Goal: Check status: Check status

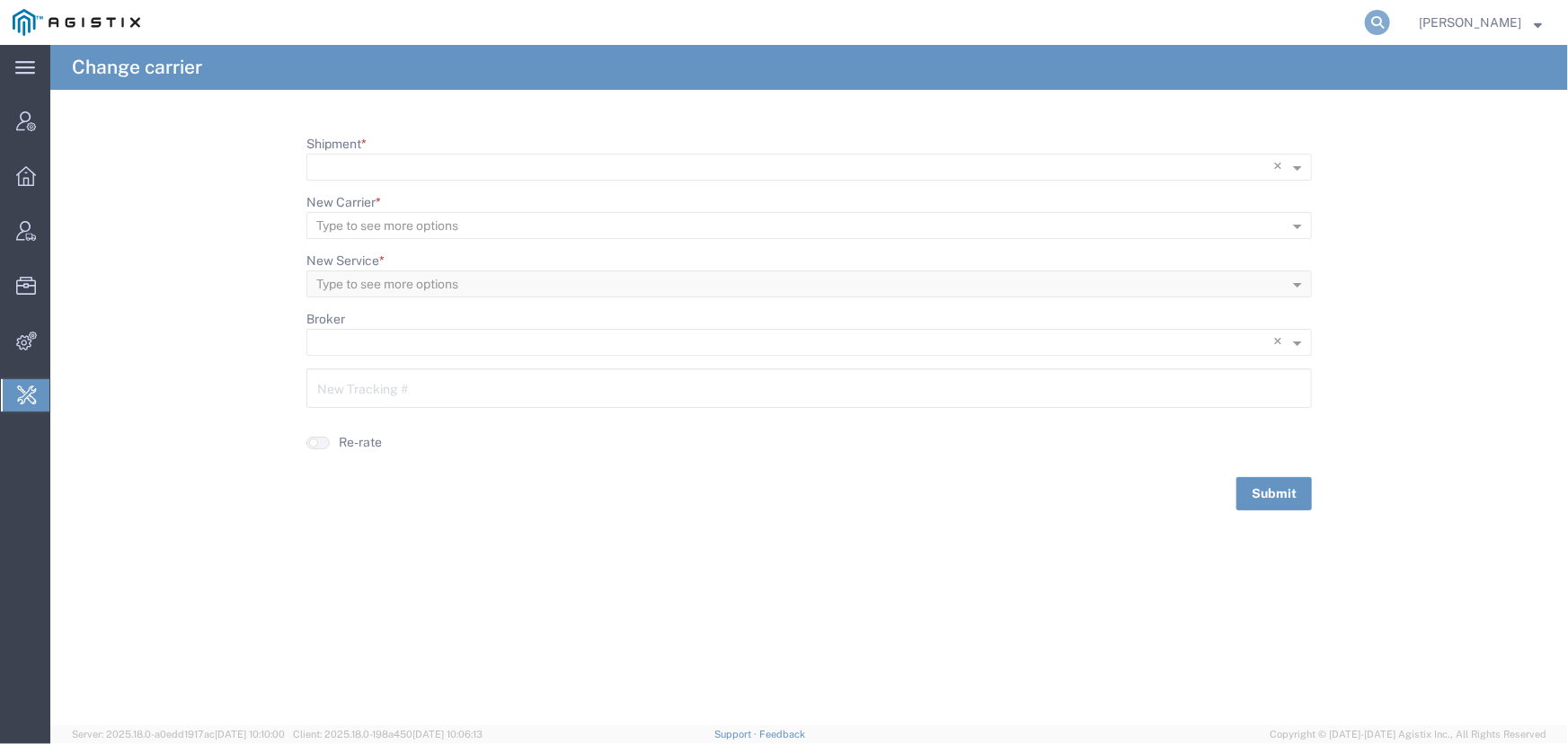
click at [1374, 24] on icon at bounding box center [1377, 23] width 26 height 26
paste input "475868111729"
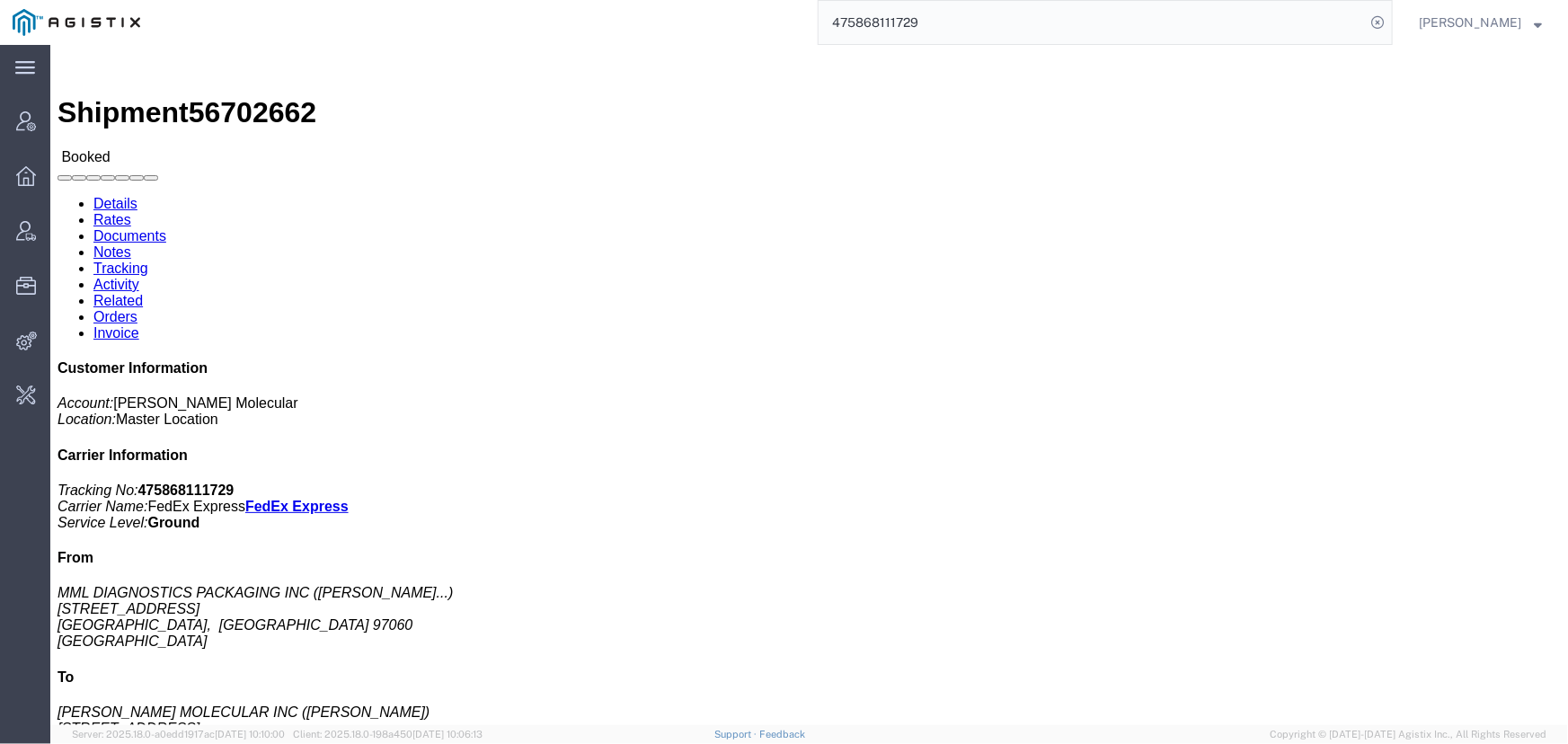
click link "Tracking"
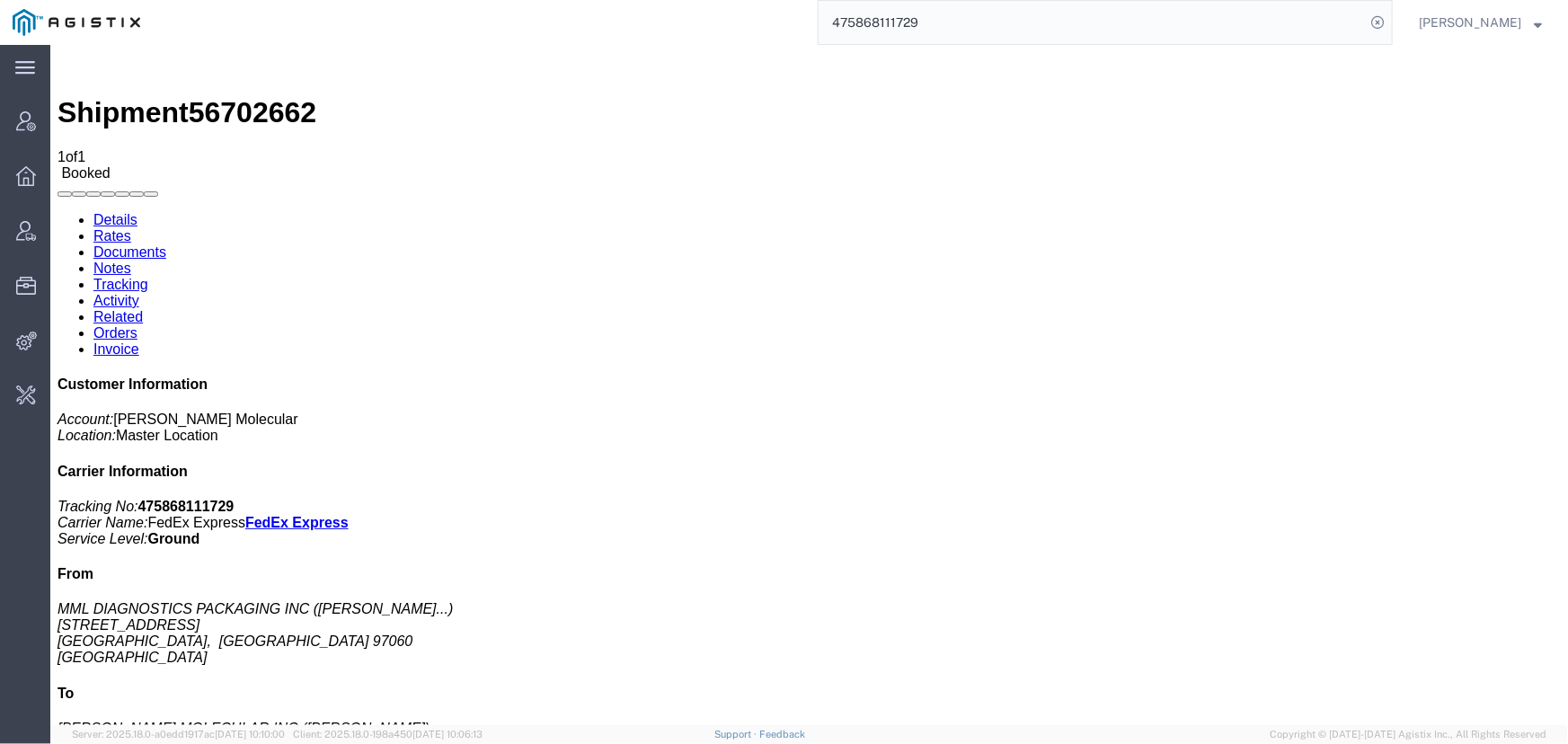
click at [139, 292] on link "Activity" at bounding box center [115, 300] width 46 height 16
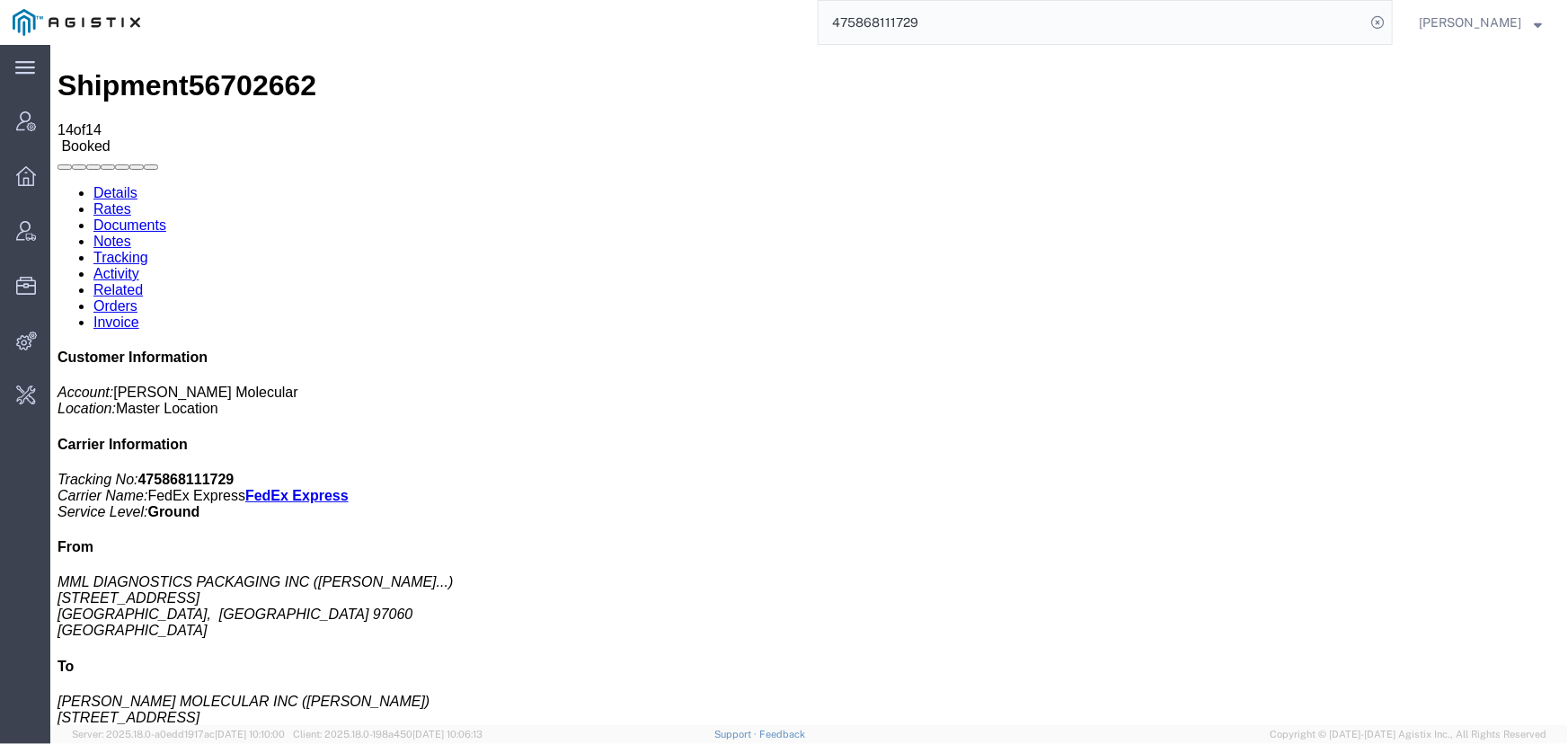
scroll to position [42, 0]
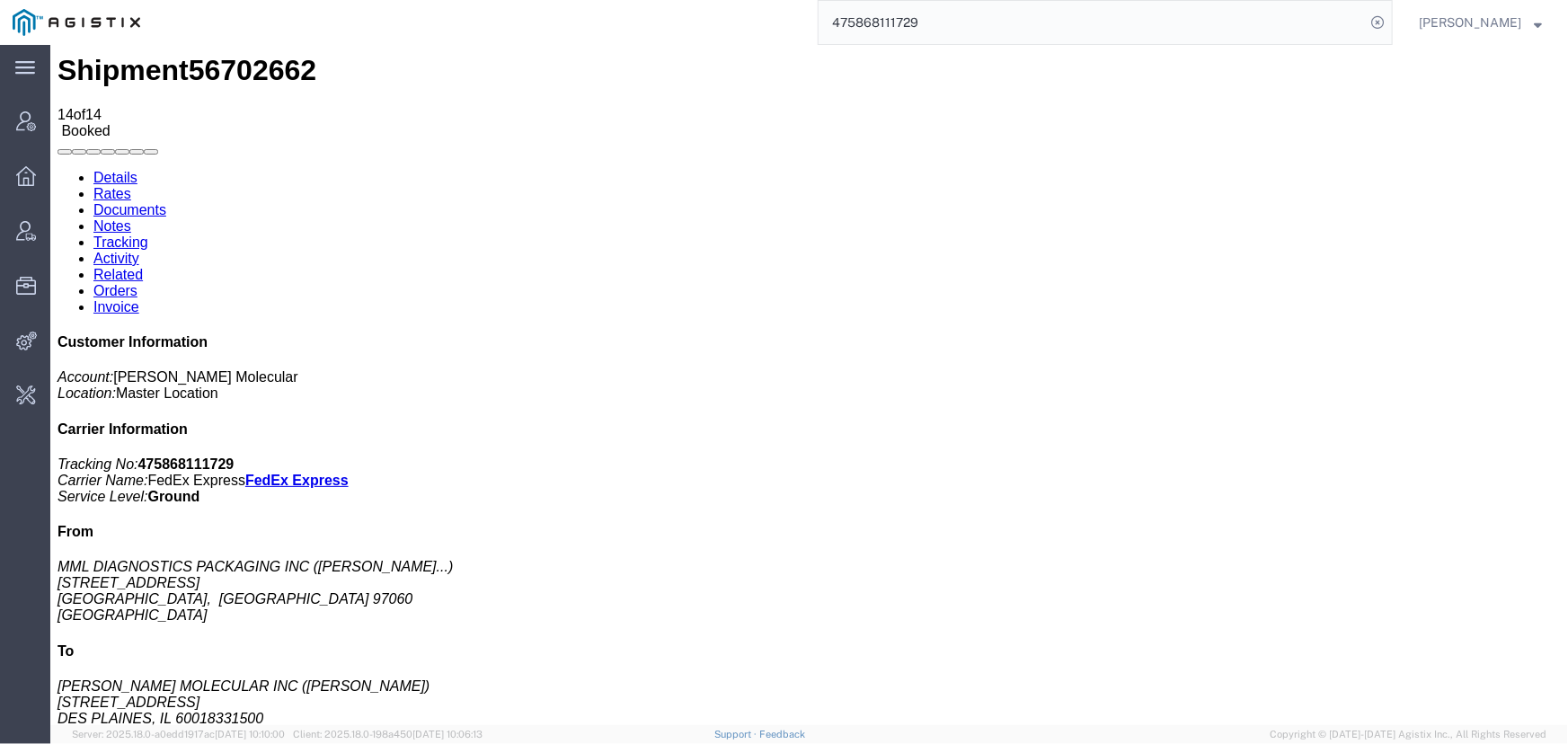
click at [960, 23] on input "475868111729" at bounding box center [1092, 23] width 546 height 43
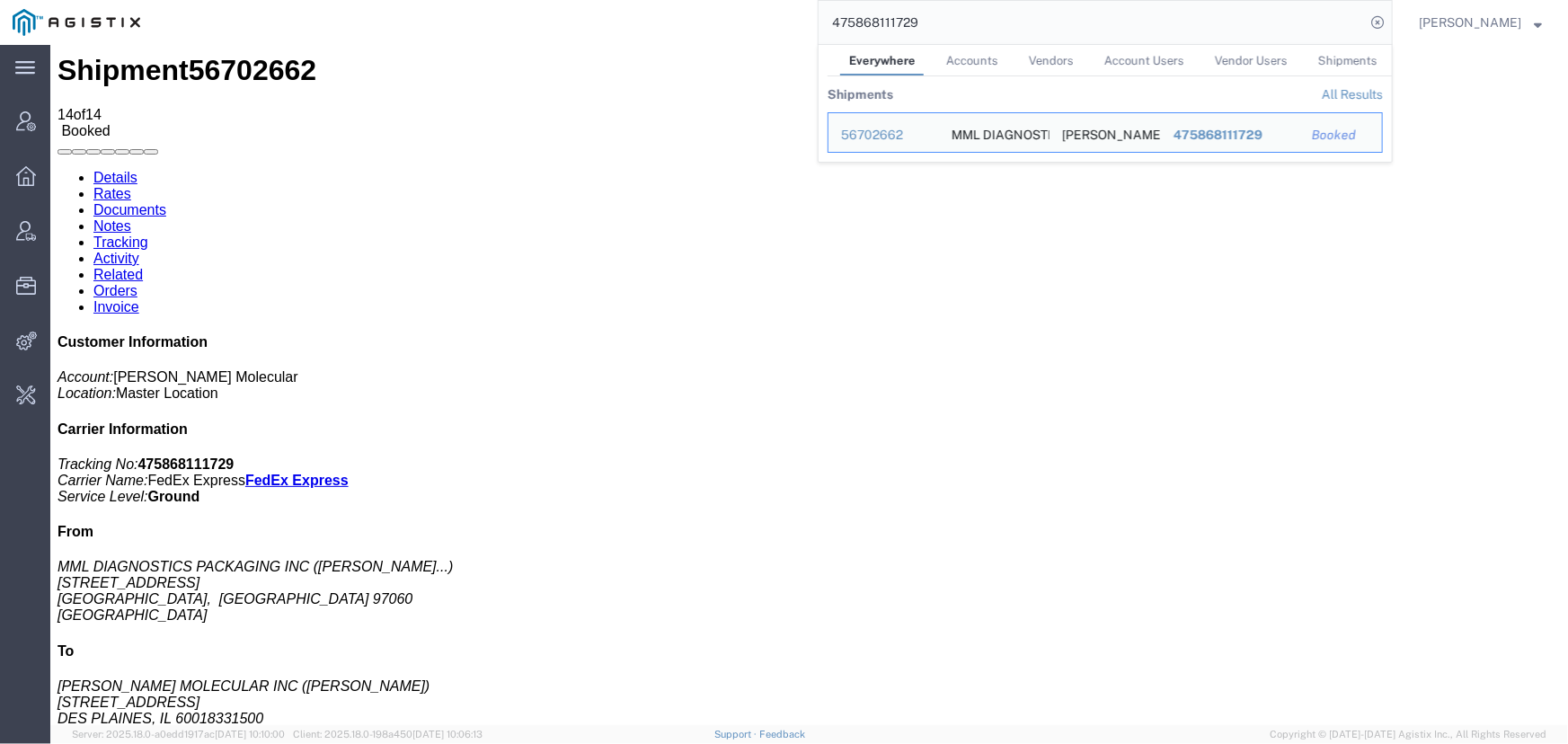
drag, startPoint x: 960, startPoint y: 23, endPoint x: 656, endPoint y: 22, distance: 304.0
click at [656, 22] on div "475868111729 Everywhere Accounts Vendors Account Users Vendor Users Shipments S…" at bounding box center [773, 23] width 1240 height 45
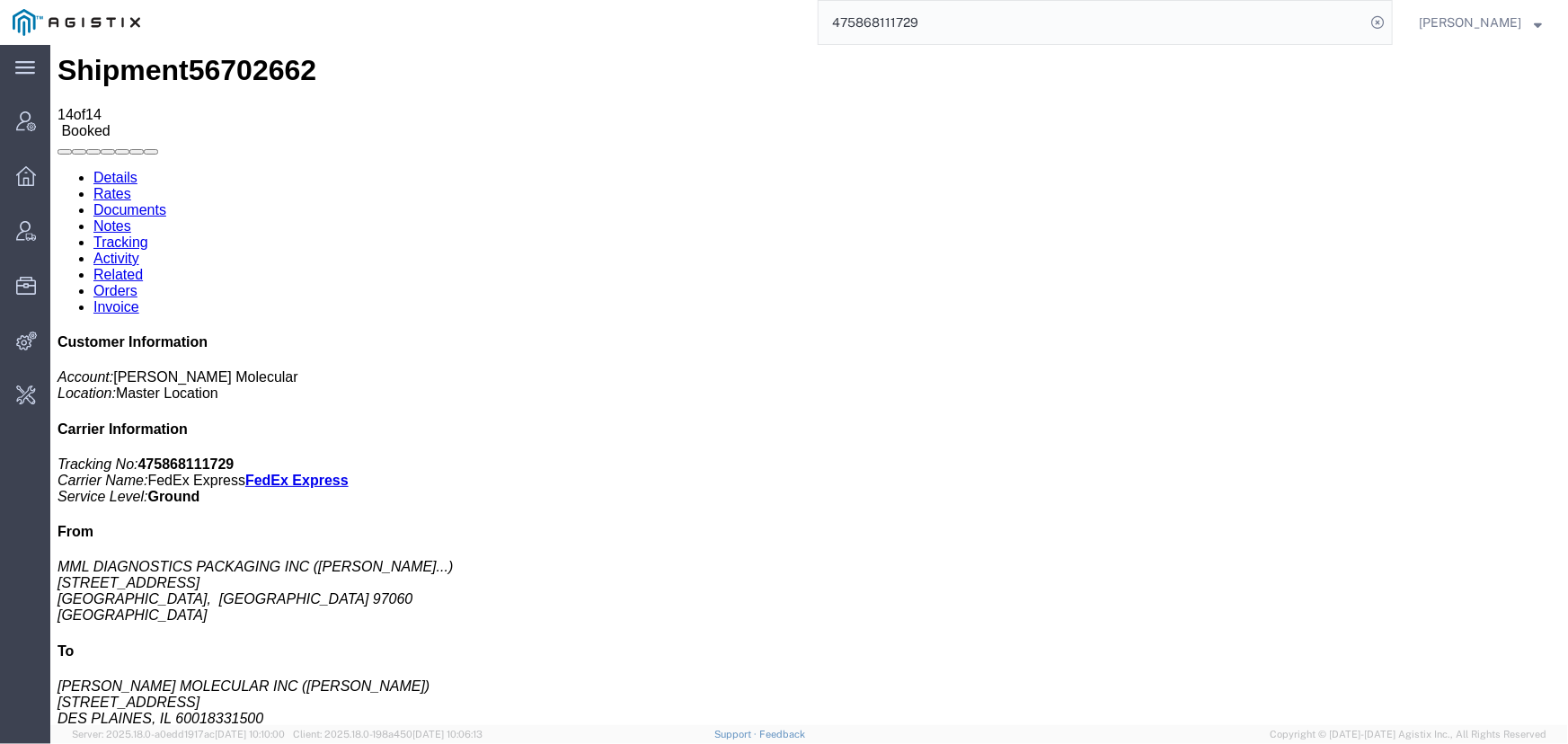
paste input "69177390666"
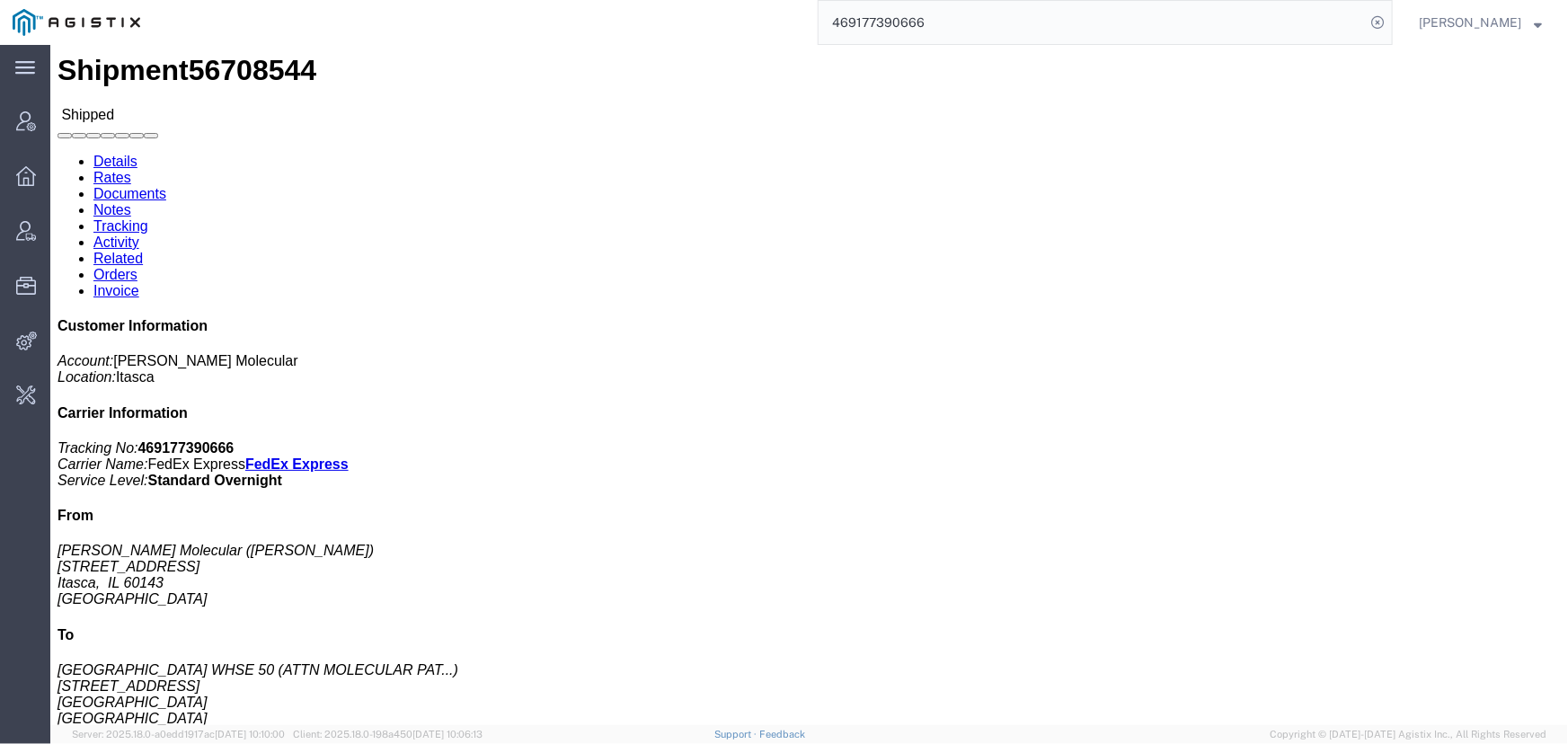
click link "Activity"
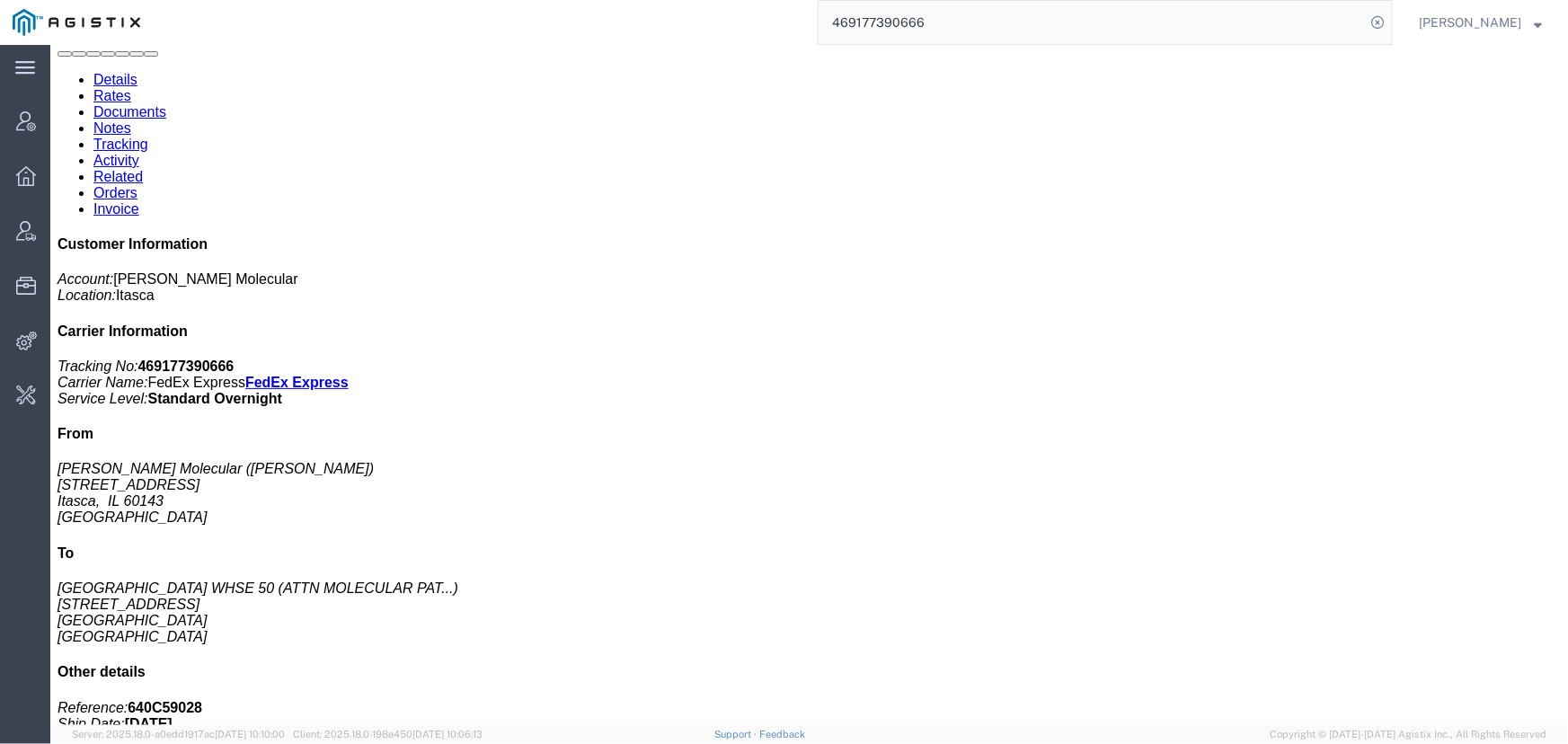
scroll to position [180, 0]
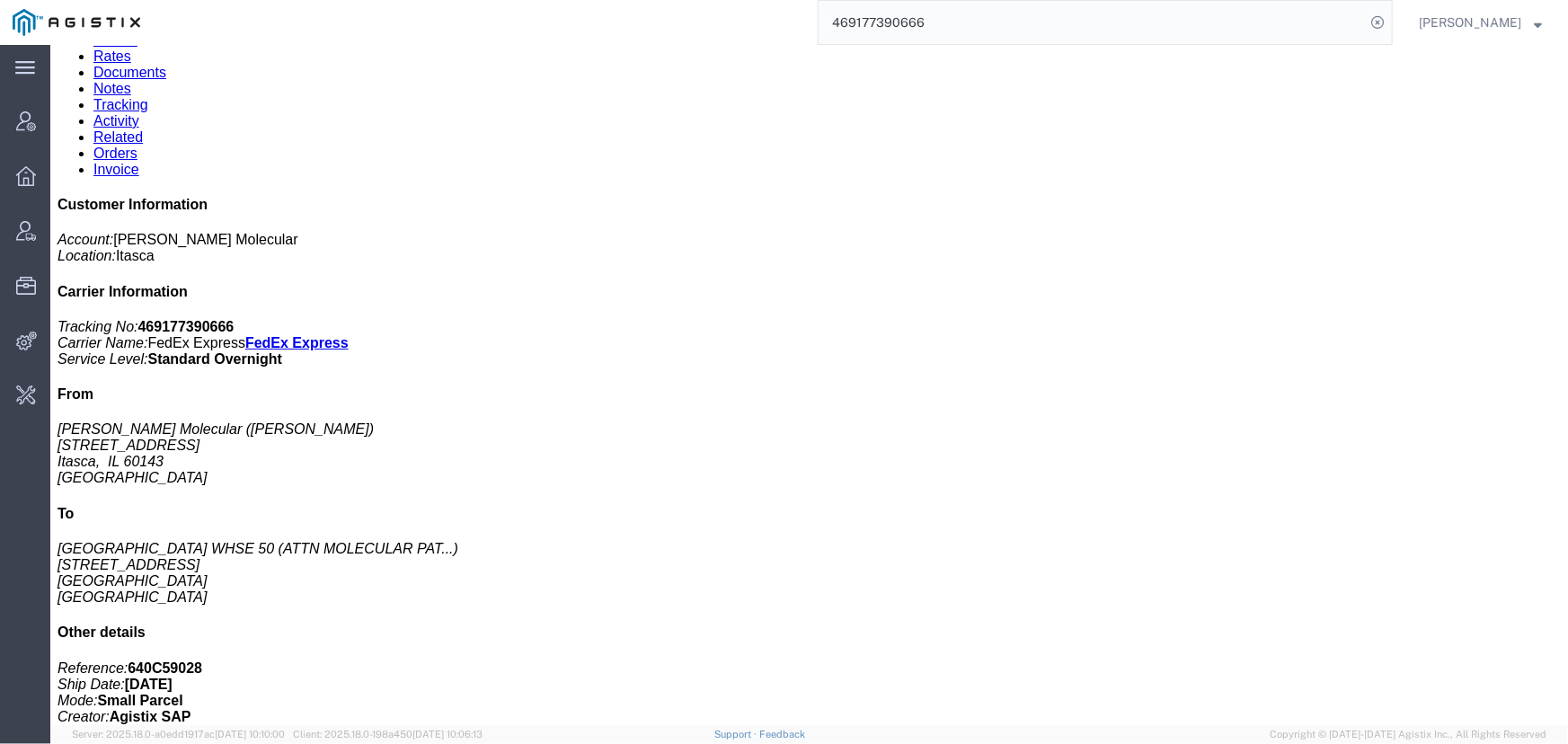
click at [148, 102] on link "Tracking" at bounding box center [120, 104] width 55 height 16
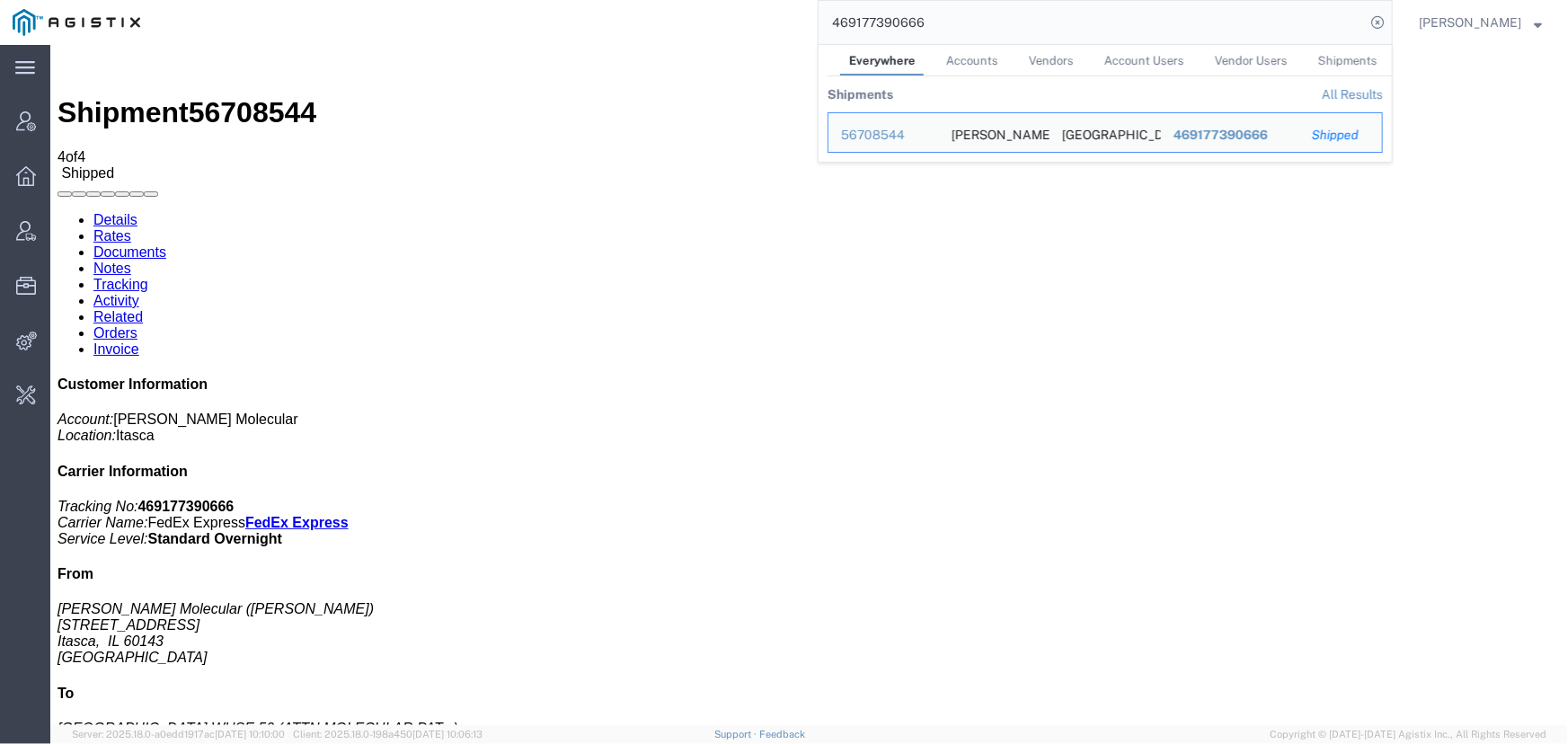
drag, startPoint x: 985, startPoint y: 33, endPoint x: 594, endPoint y: 27, distance: 391.0
click at [594, 27] on div "469177390666 Everywhere Accounts Vendors Account Users Vendor Users Shipments S…" at bounding box center [773, 23] width 1240 height 45
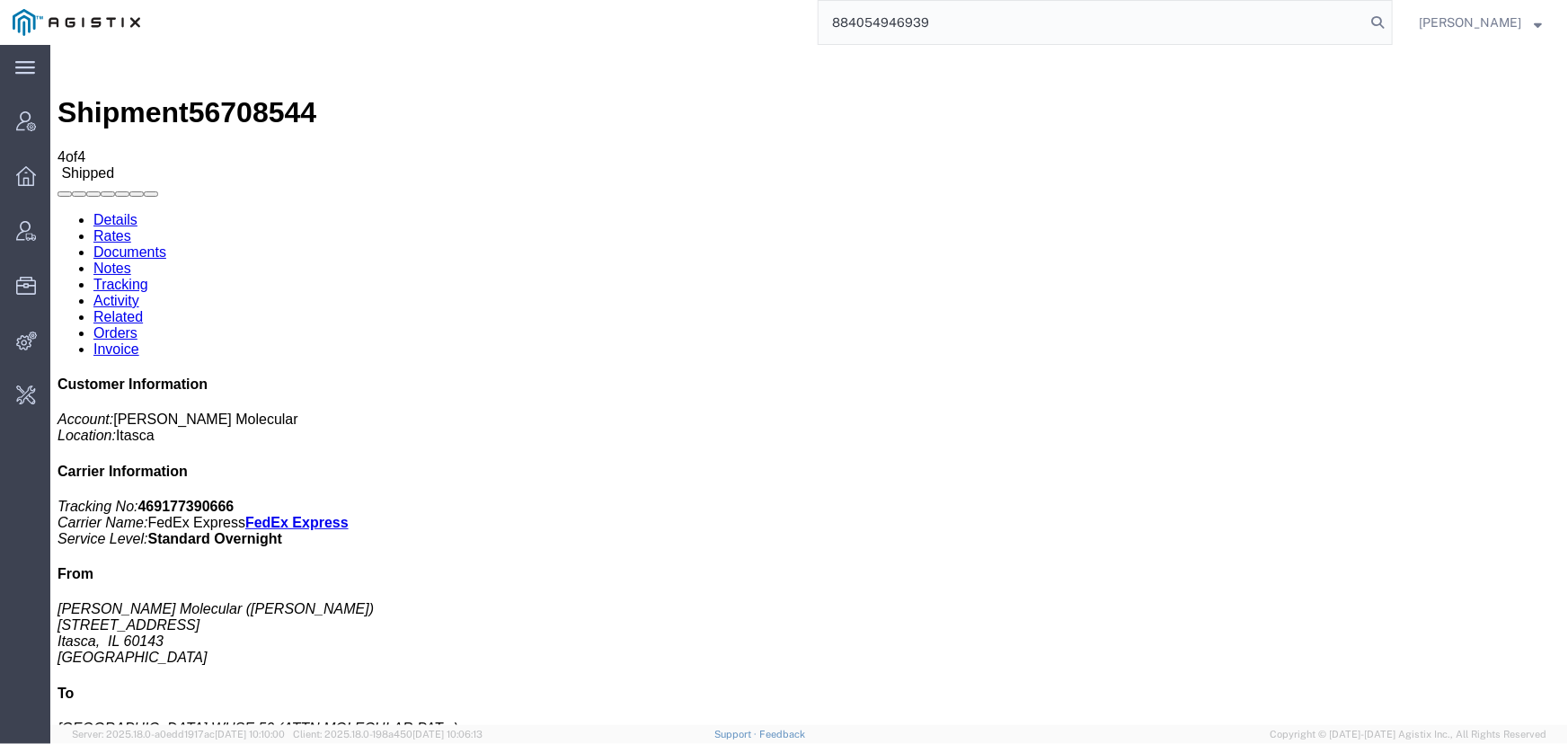
type input "884054946939"
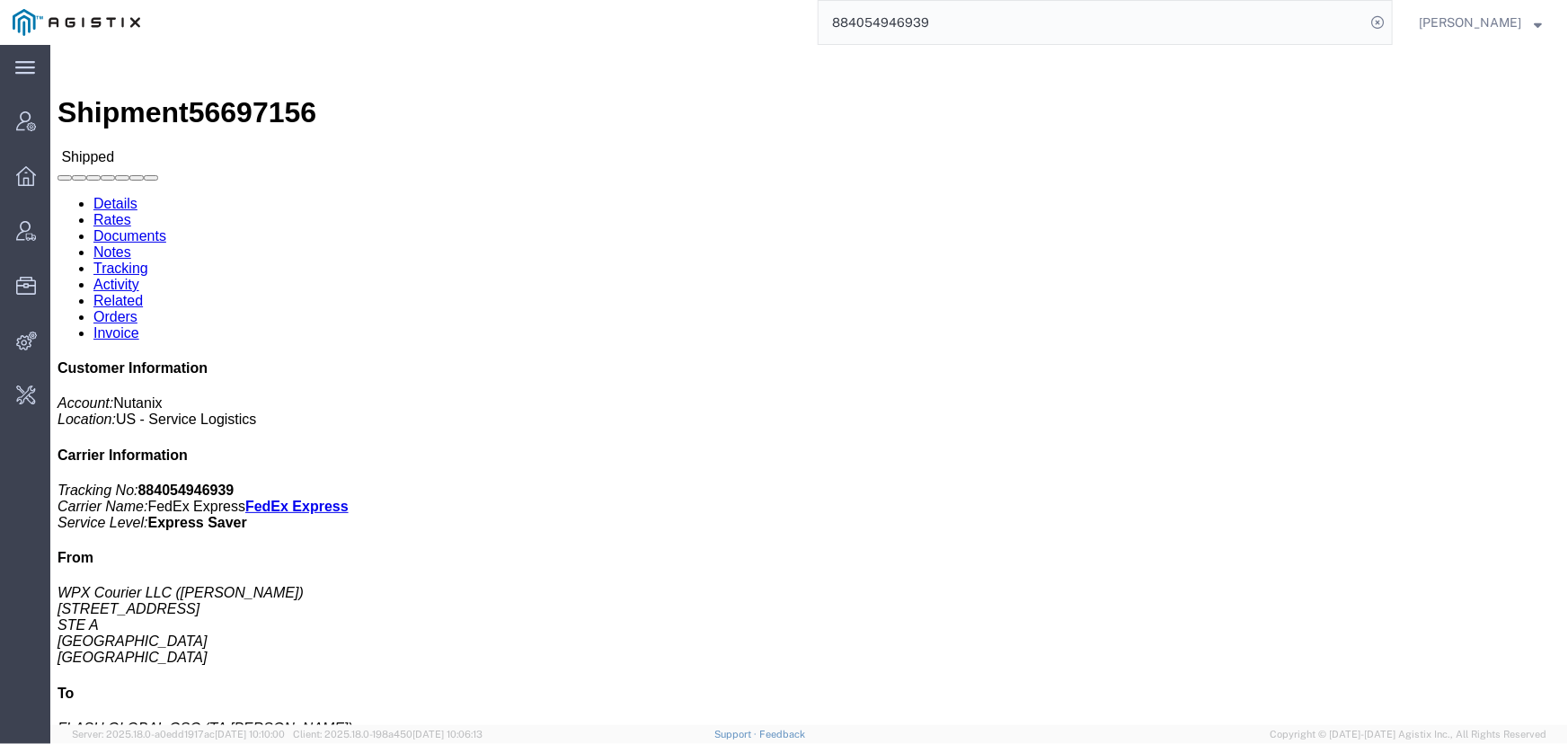
click link "Activity"
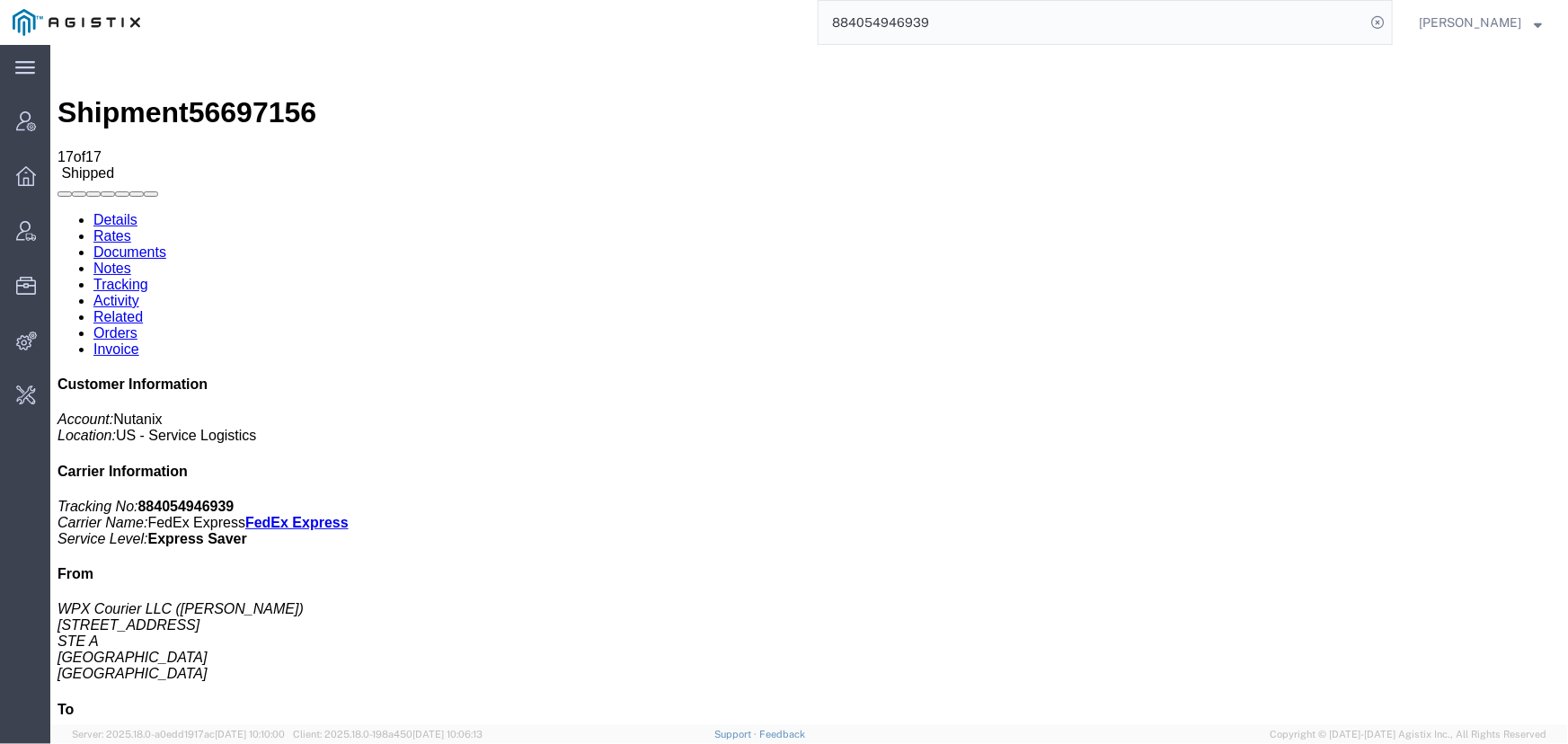
click at [148, 276] on link "Tracking" at bounding box center [120, 283] width 55 height 16
